Goal: Task Accomplishment & Management: Use online tool/utility

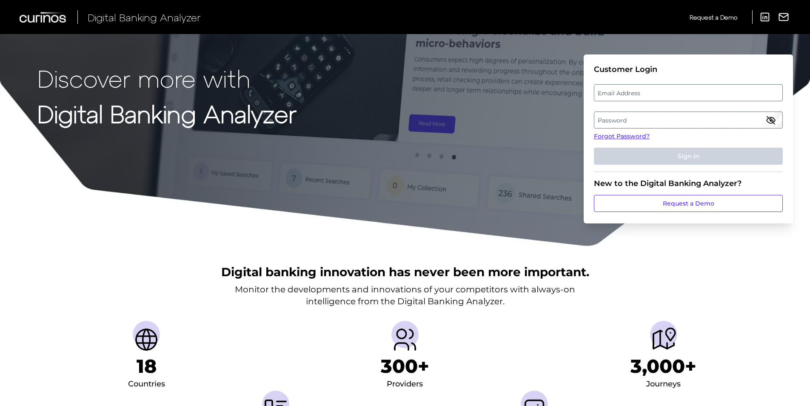
click at [655, 92] on label "Email Address" at bounding box center [689, 92] width 188 height 15
click at [655, 92] on input "email" at bounding box center [688, 92] width 189 height 17
type input "s"
type input "[PERSON_NAME][EMAIL_ADDRESS][DOMAIN_NAME]"
click at [679, 116] on label "Password" at bounding box center [689, 119] width 188 height 15
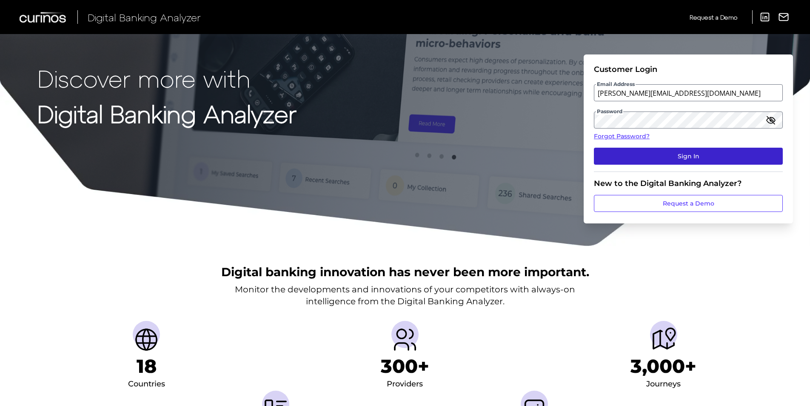
click at [664, 157] on button "Sign In" at bounding box center [688, 156] width 189 height 17
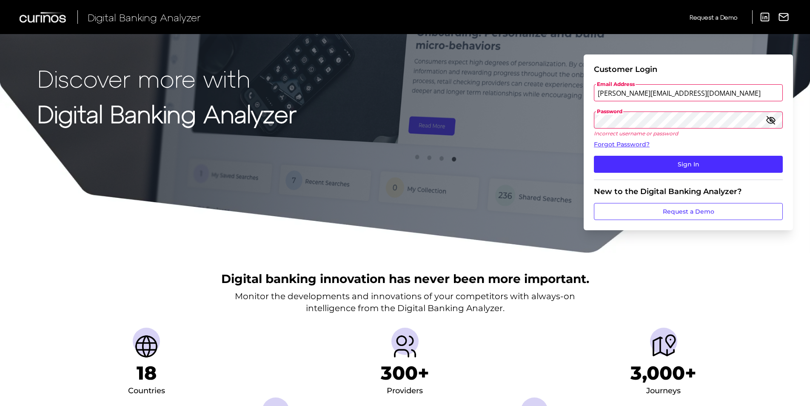
click at [775, 121] on icon "button" at bounding box center [771, 120] width 9 height 6
drag, startPoint x: 17, startPoint y: 300, endPoint x: 30, endPoint y: 296, distance: 14.3
click at [17, 300] on div "Digital banking innovation has never been more important. Monitor the developme…" at bounding box center [405, 369] width 810 height 231
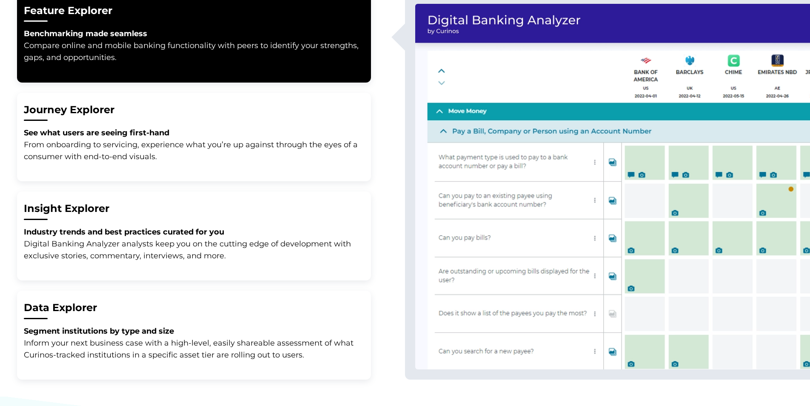
scroll to position [511, 0]
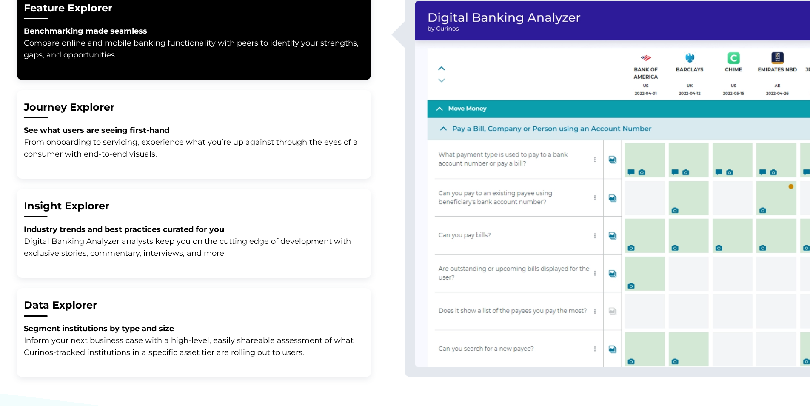
click at [135, 175] on button "Journey Explorer See what users are seeing first-hand From onboarding to servic…" at bounding box center [194, 134] width 354 height 89
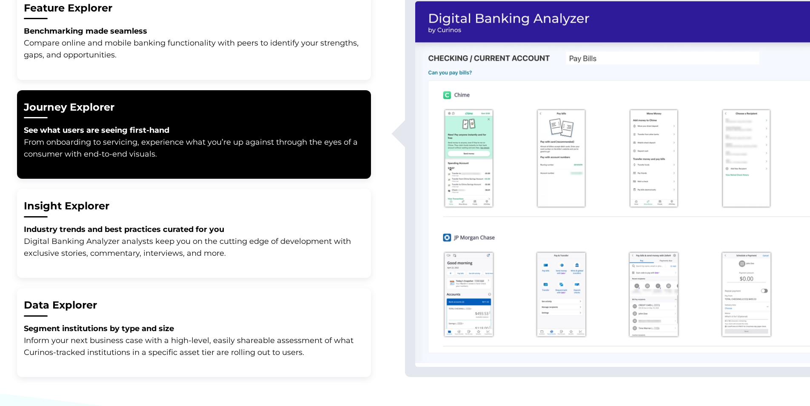
click at [149, 227] on strong "Industry trends and best practices curated for you" at bounding box center [124, 229] width 200 height 9
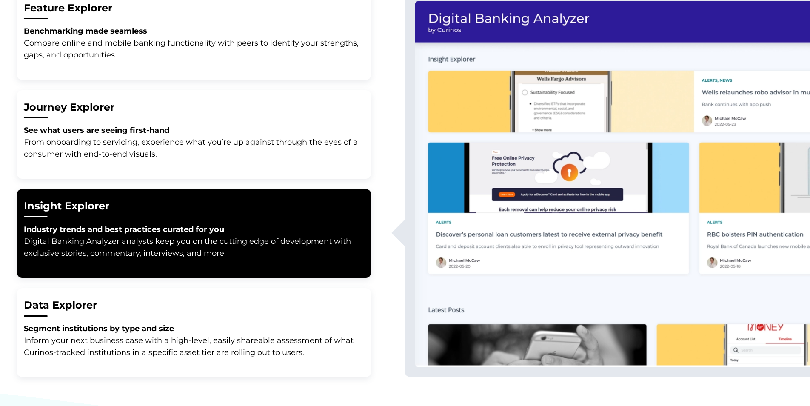
click at [175, 335] on p "Segment institutions by type and size Inform your next business case with a hig…" at bounding box center [194, 341] width 341 height 36
click at [243, 159] on p "See what users are seeing first-hand From onboarding to servicing, experience w…" at bounding box center [194, 142] width 341 height 36
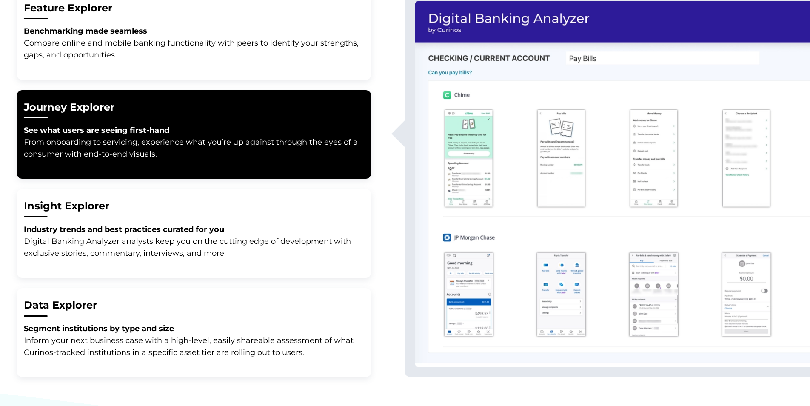
click at [310, 69] on button "Feature Explorer Benchmarking made seamless Compare online and mobile banking f…" at bounding box center [194, 35] width 354 height 89
click at [252, 32] on p "Benchmarking made seamless Compare online and mobile banking functionality with…" at bounding box center [194, 43] width 341 height 36
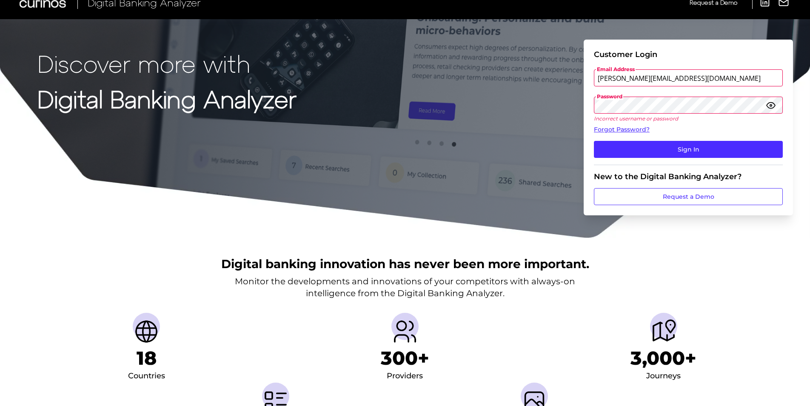
scroll to position [0, 0]
